Goal: Task Accomplishment & Management: Manage account settings

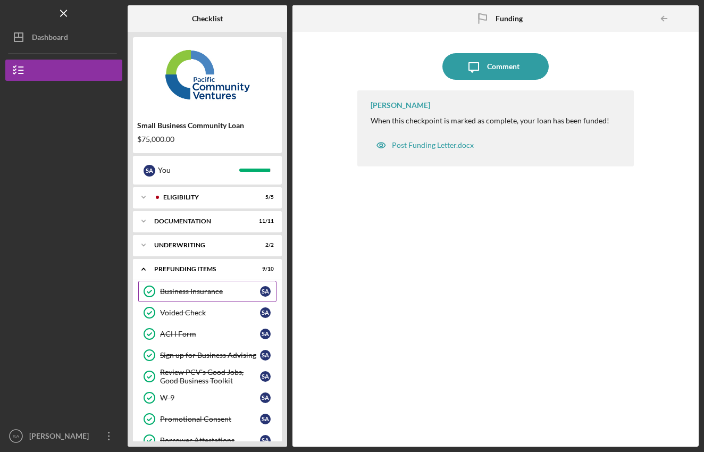
click at [176, 294] on div "Business Insurance" at bounding box center [210, 291] width 100 height 9
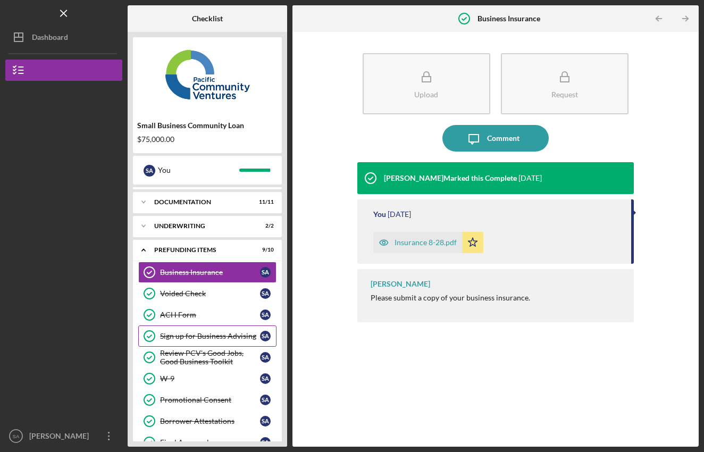
scroll to position [63, 0]
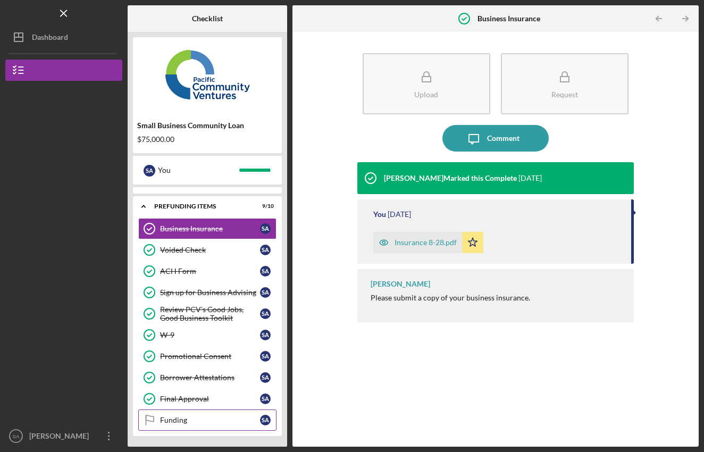
click at [176, 425] on link "Funding Funding S A" at bounding box center [207, 419] width 138 height 21
